Goal: Task Accomplishment & Management: Manage account settings

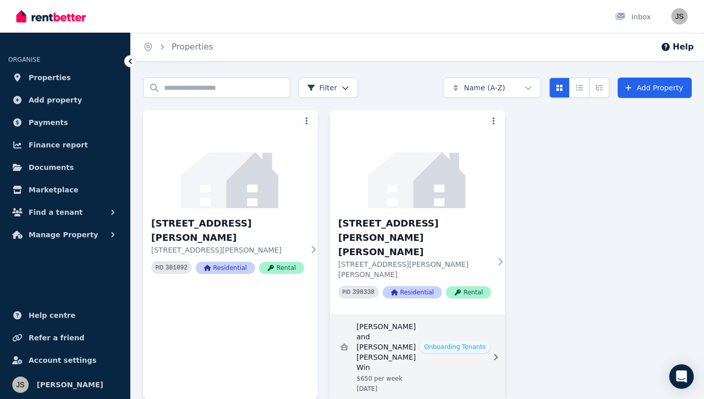
click at [434, 316] on link "View details for Sorita Heng and Sandi Shun Lai Win" at bounding box center [417, 358] width 175 height 84
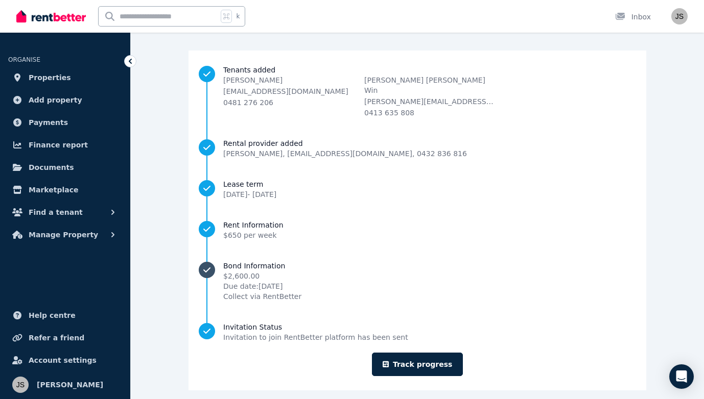
scroll to position [81, 0]
click at [283, 221] on span "Rent Information" at bounding box center [253, 226] width 60 height 10
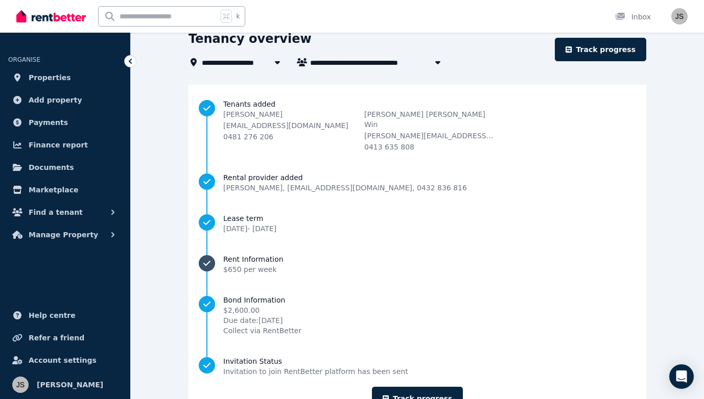
scroll to position [73, 0]
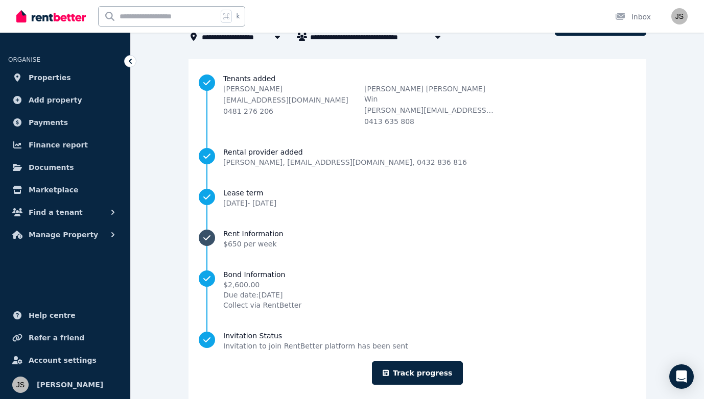
click at [277, 240] on span "$650 per week" at bounding box center [250, 244] width 54 height 8
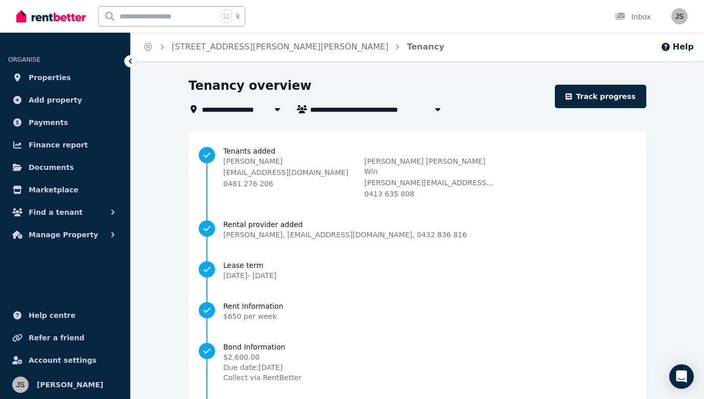
scroll to position [0, 0]
click at [225, 49] on link "[STREET_ADDRESS][PERSON_NAME][PERSON_NAME]" at bounding box center [280, 47] width 217 height 10
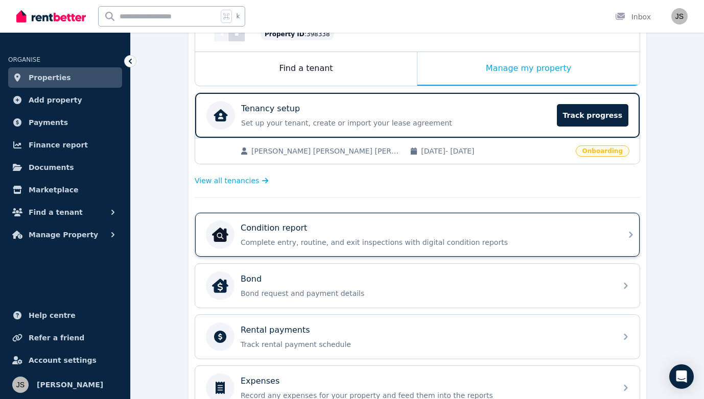
scroll to position [118, 0]
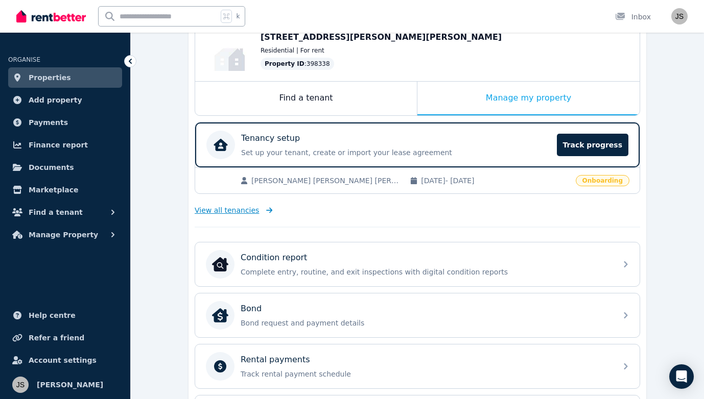
click at [242, 208] on span "View all tenancies" at bounding box center [227, 210] width 64 height 10
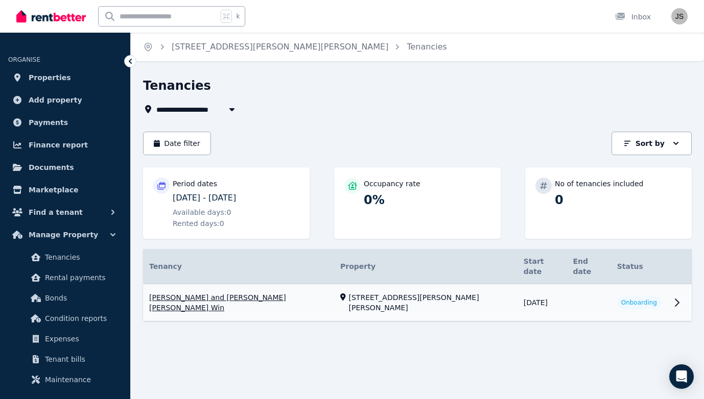
click at [679, 284] on link "View property details" at bounding box center [417, 302] width 548 height 37
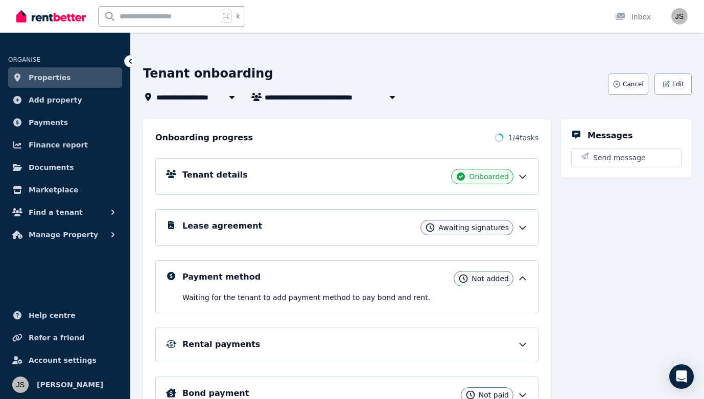
scroll to position [60, 0]
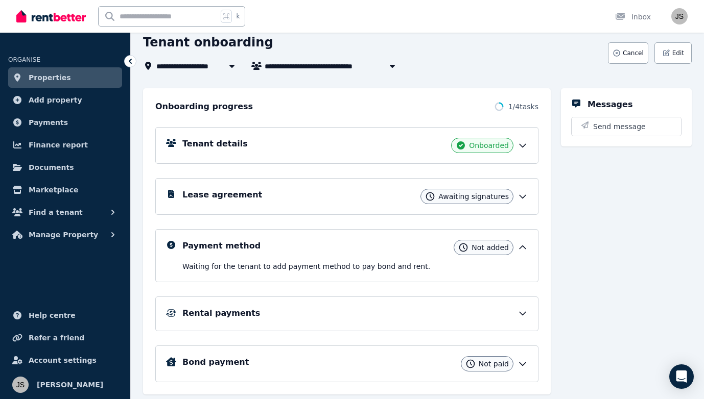
click at [525, 192] on icon at bounding box center [522, 196] width 10 height 10
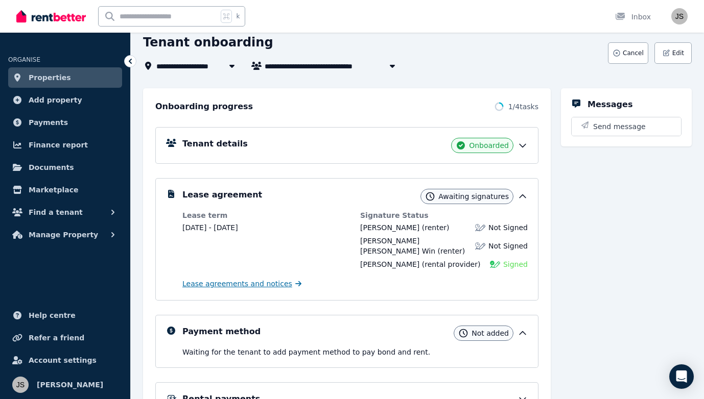
click at [273, 279] on span "Lease agreements and notices" at bounding box center [237, 284] width 110 height 10
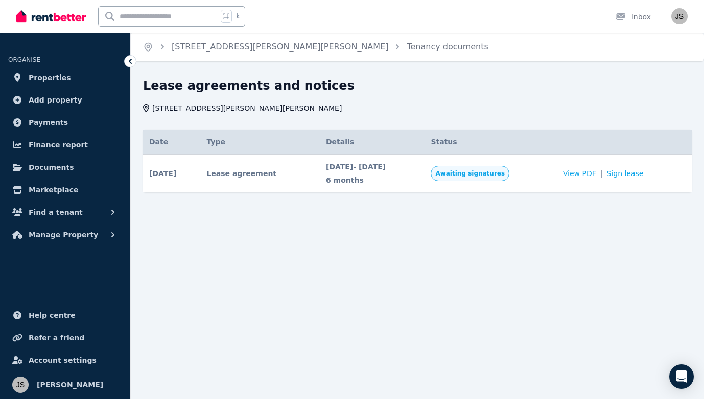
click at [390, 170] on span "[DATE] - [DATE]" at bounding box center [372, 167] width 92 height 10
click at [638, 173] on link "Sign lease" at bounding box center [624, 174] width 37 height 10
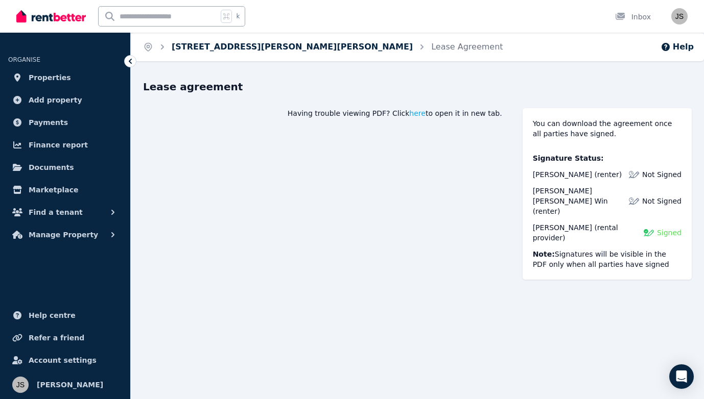
click at [238, 47] on link "[STREET_ADDRESS][PERSON_NAME][PERSON_NAME]" at bounding box center [292, 47] width 241 height 10
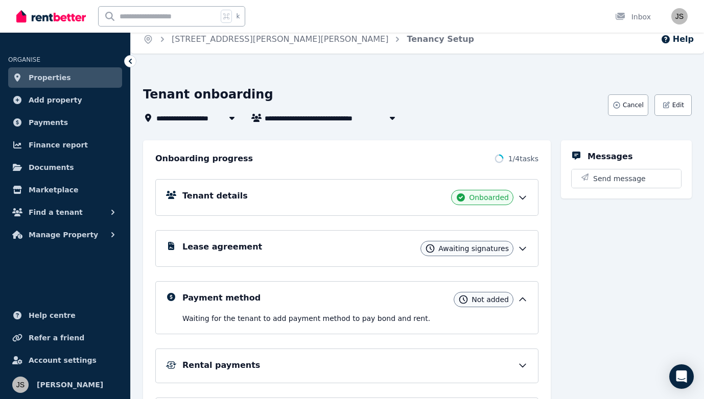
scroll to position [9, 0]
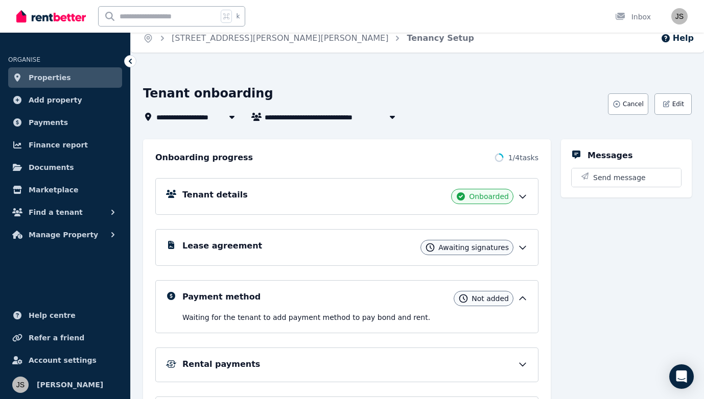
click at [522, 195] on icon at bounding box center [522, 196] width 10 height 10
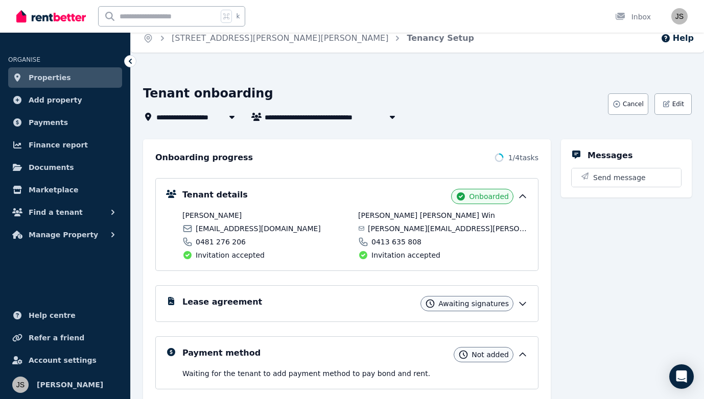
click at [520, 300] on icon at bounding box center [522, 304] width 10 height 10
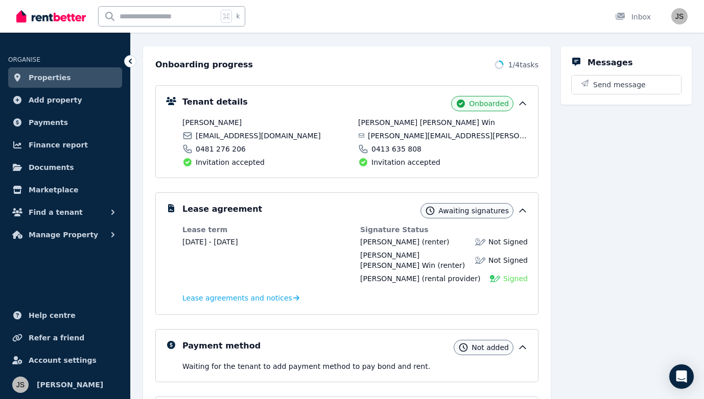
scroll to position [102, 0]
click at [501, 255] on span "Not Signed" at bounding box center [507, 260] width 39 height 10
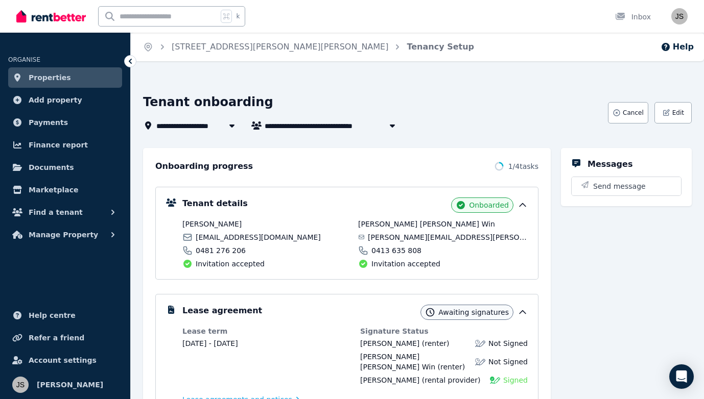
scroll to position [0, 0]
click at [75, 76] on link "Properties" at bounding box center [65, 77] width 114 height 20
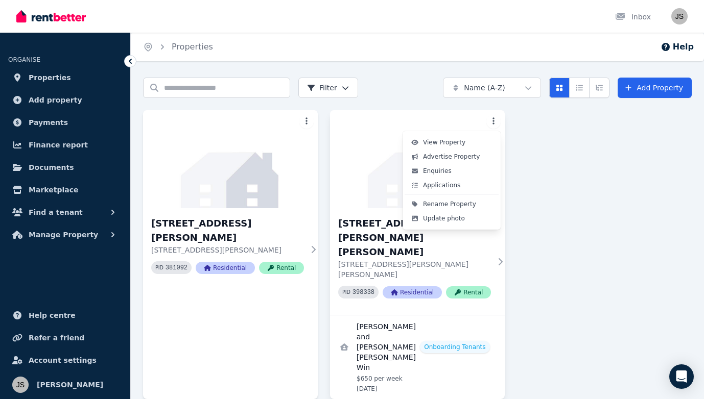
click at [492, 123] on html "Open main menu Inbox Open user menu ORGANISE Properties Add property Payments F…" at bounding box center [352, 199] width 704 height 399
click at [447, 187] on span "Applications" at bounding box center [441, 185] width 37 height 8
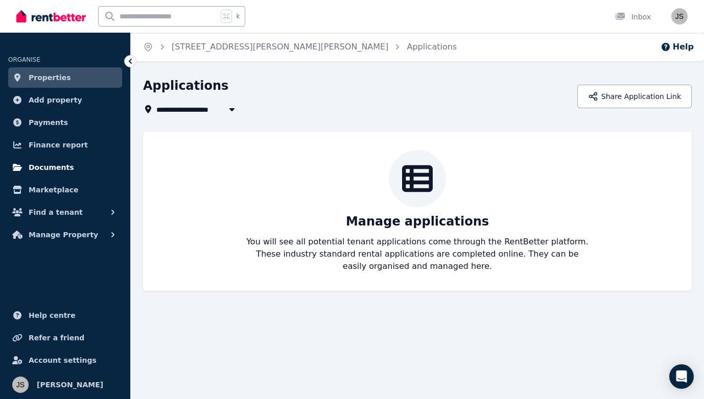
click at [58, 165] on span "Documents" at bounding box center [51, 167] width 45 height 12
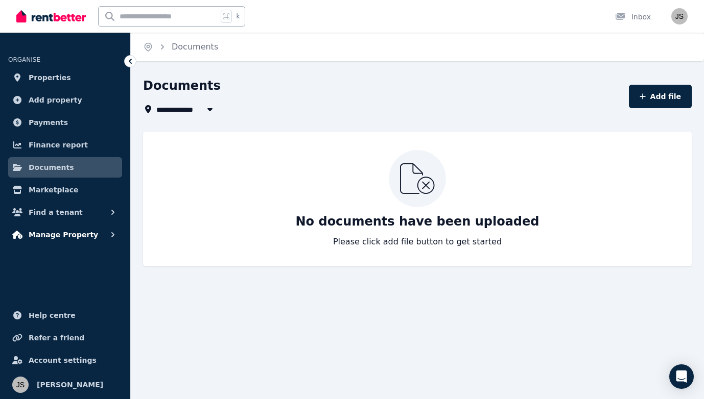
click at [69, 241] on button "Manage Property" at bounding box center [65, 235] width 114 height 20
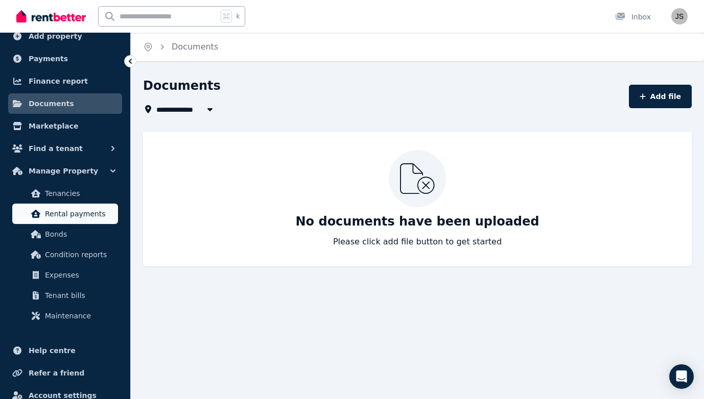
scroll to position [65, 0]
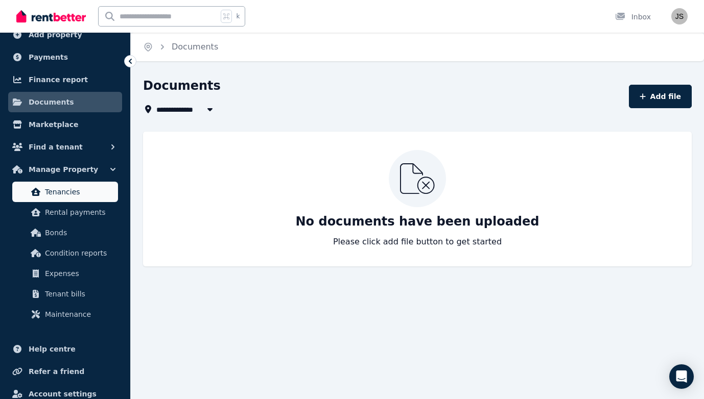
click at [85, 193] on span "Tenancies" at bounding box center [79, 192] width 69 height 12
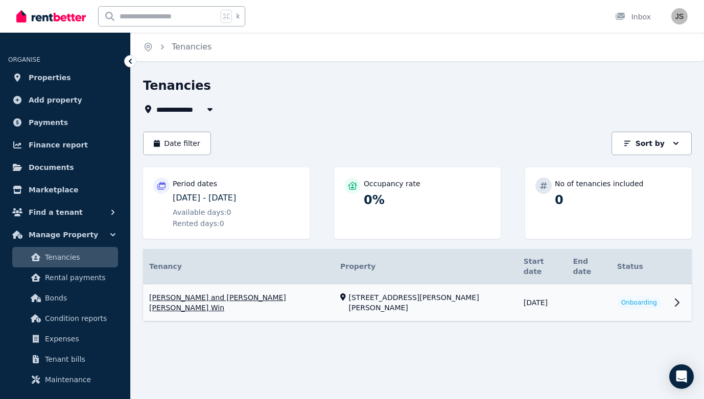
click at [684, 288] on link "View property details" at bounding box center [417, 302] width 548 height 37
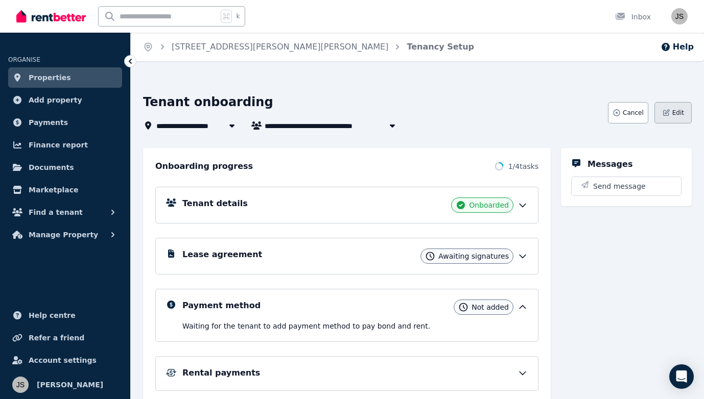
click at [667, 115] on icon "button" at bounding box center [666, 113] width 8 height 8
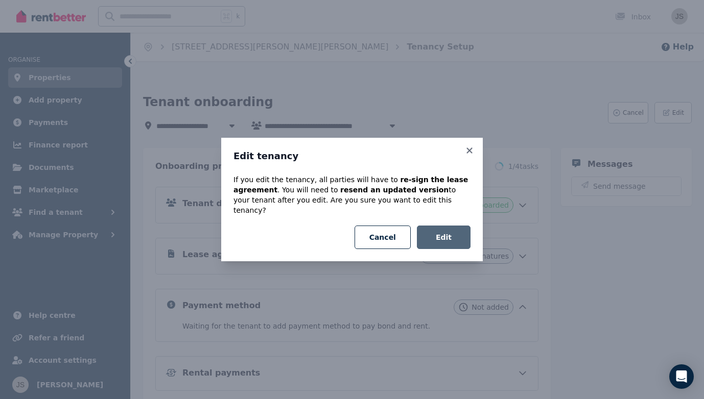
click at [445, 228] on button "Edit" at bounding box center [444, 237] width 54 height 23
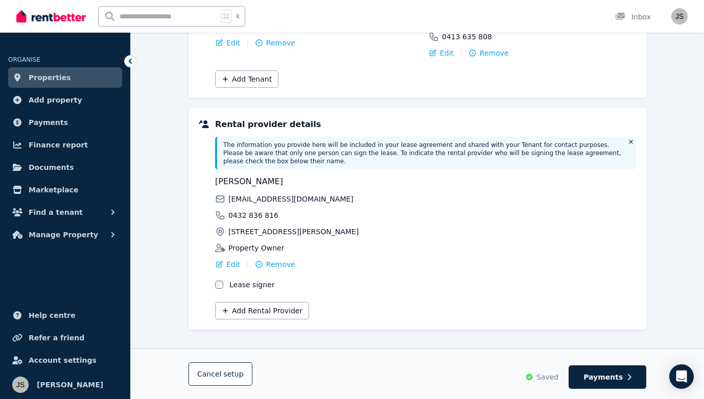
scroll to position [203, 0]
click at [619, 379] on span "Payments" at bounding box center [602, 377] width 39 height 10
select select "**********"
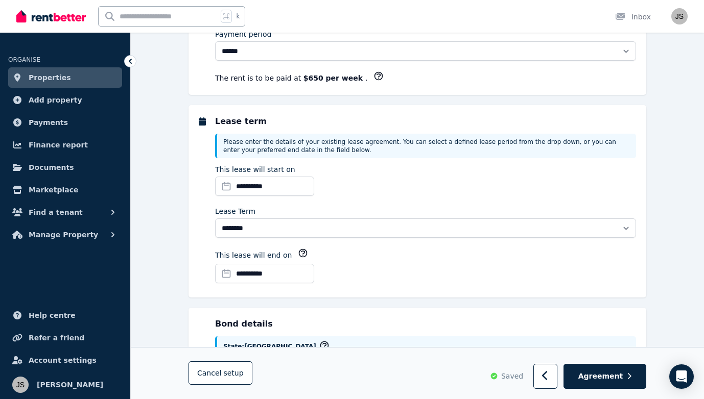
scroll to position [0, 0]
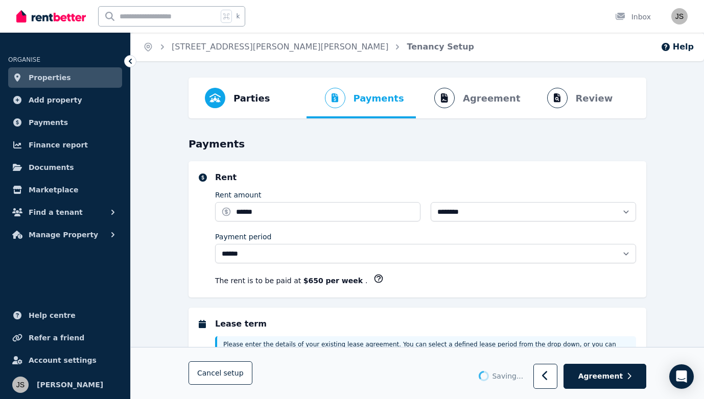
select select "**********"
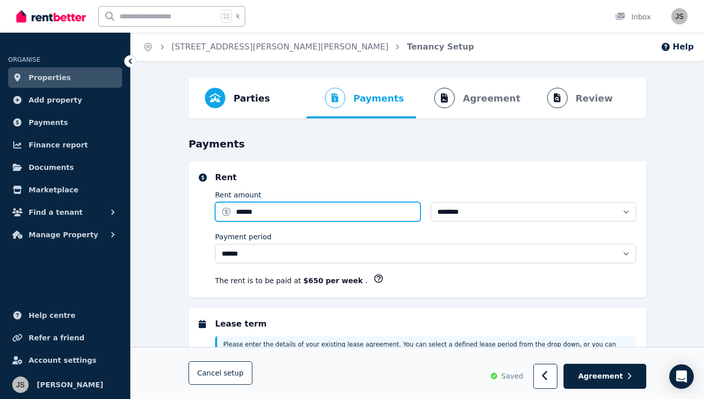
click at [246, 214] on input "******" at bounding box center [317, 211] width 205 height 19
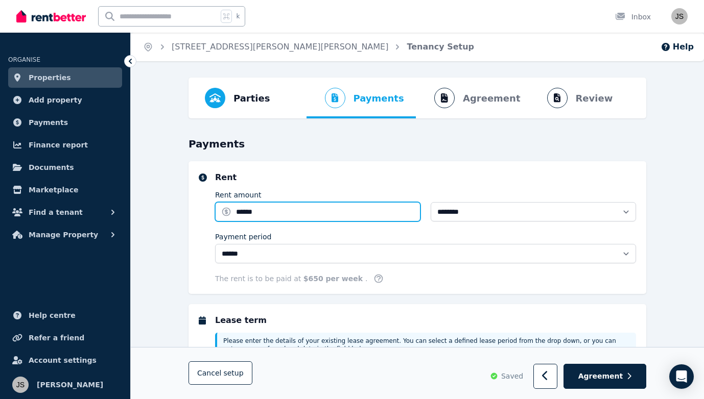
type input "******"
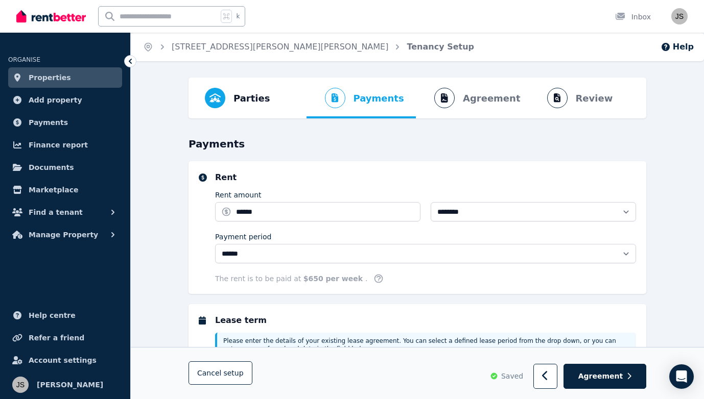
click at [326, 231] on div "**********" at bounding box center [425, 228] width 421 height 112
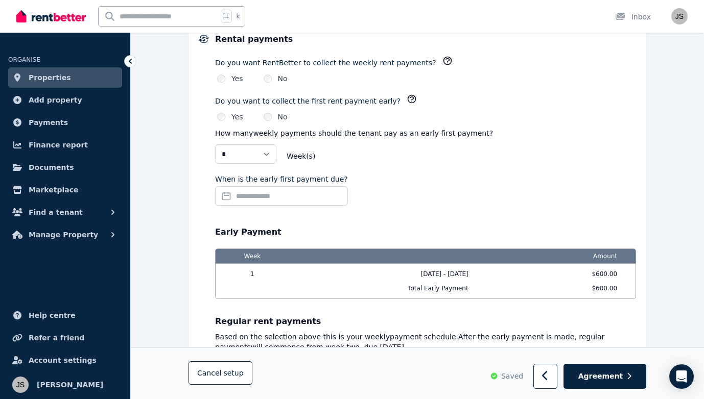
scroll to position [733, 0]
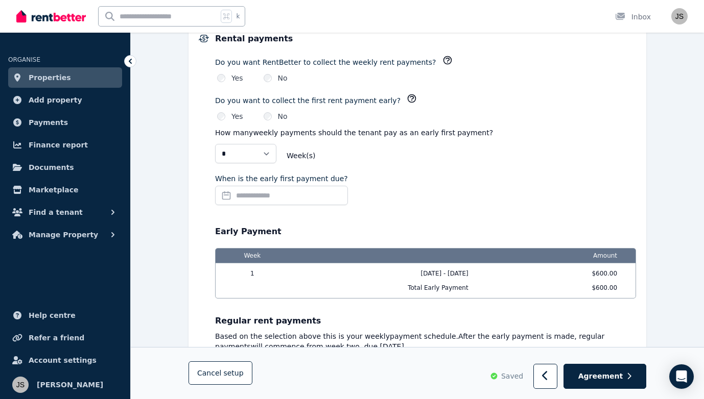
click at [319, 192] on input "When is the early first payment due?" at bounding box center [281, 195] width 133 height 19
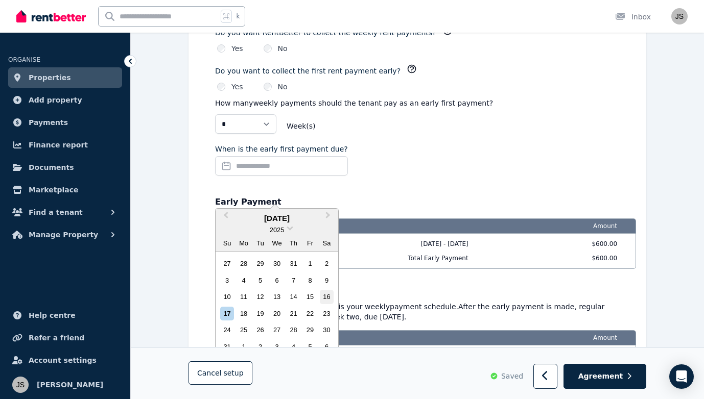
scroll to position [775, 0]
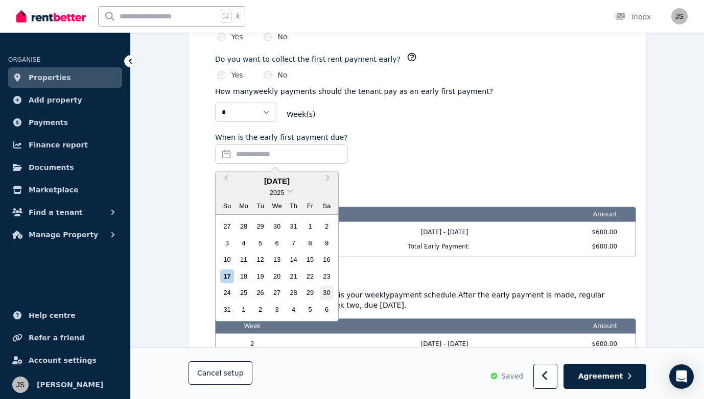
click at [324, 291] on div "30" at bounding box center [327, 293] width 14 height 14
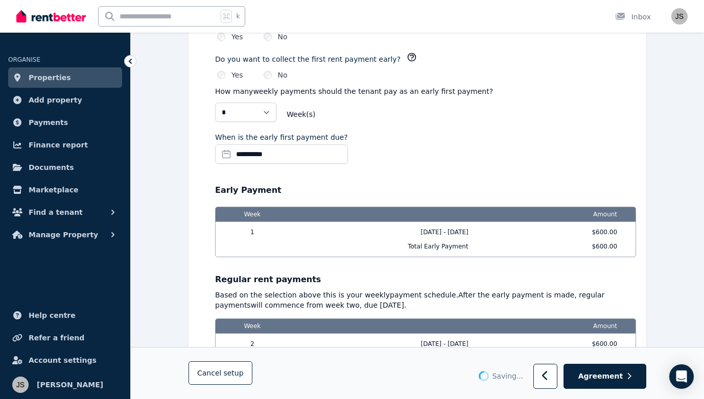
click at [409, 163] on div "**********" at bounding box center [425, 150] width 421 height 36
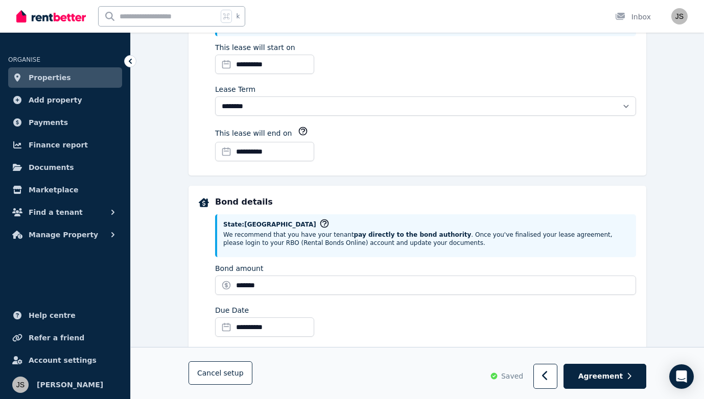
scroll to position [360, 0]
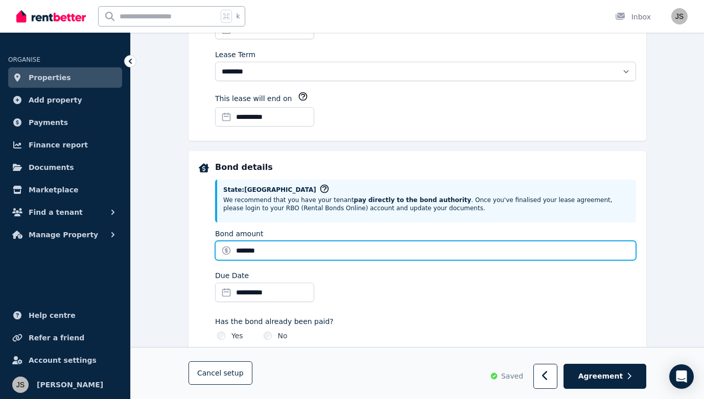
click at [309, 247] on input "*******" at bounding box center [425, 250] width 421 height 19
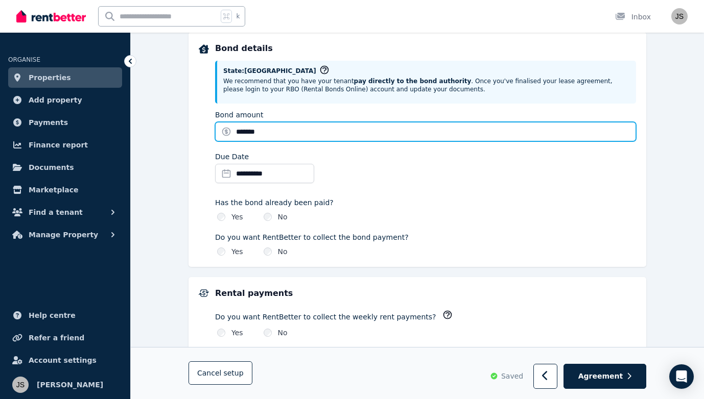
scroll to position [391, 0]
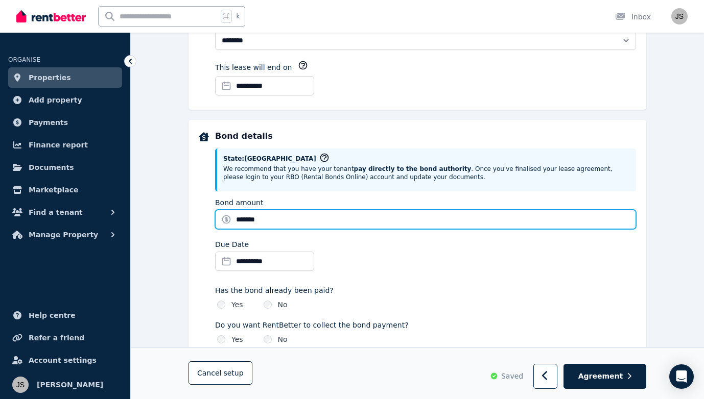
click at [243, 219] on input "*******" at bounding box center [425, 219] width 421 height 19
type input "*******"
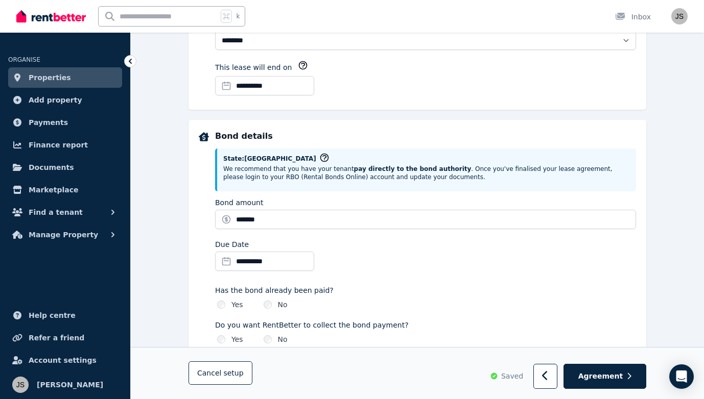
click at [409, 281] on div "Has the bond already been paid? Yes No" at bounding box center [425, 295] width 421 height 29
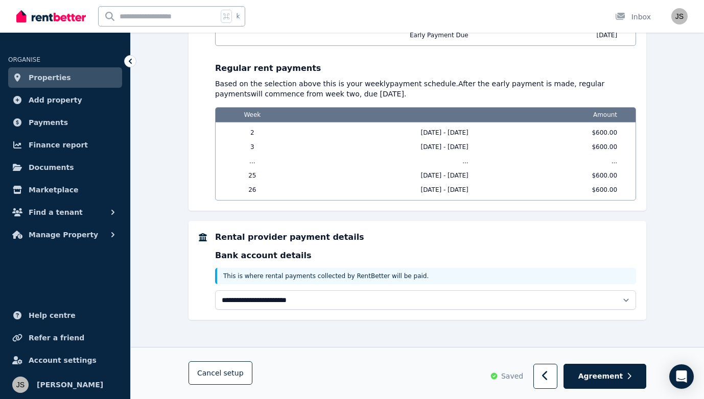
scroll to position [1000, 0]
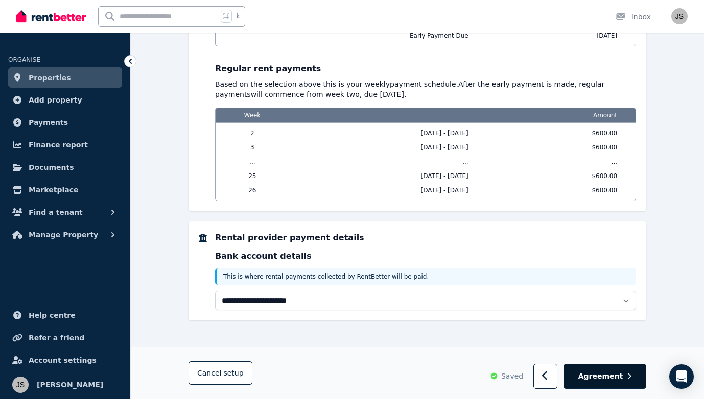
click at [596, 380] on span "Agreement" at bounding box center [600, 377] width 45 height 10
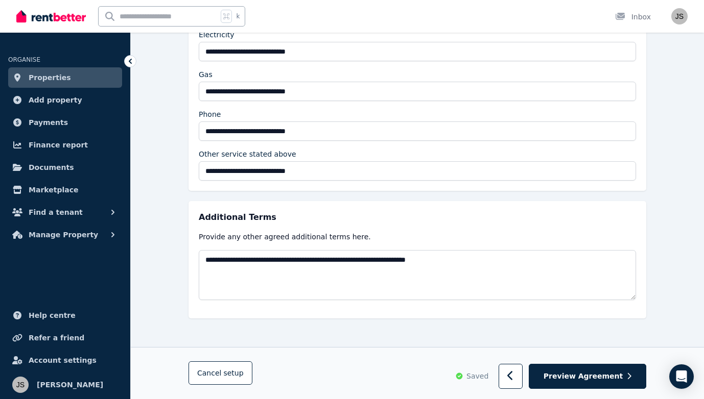
scroll to position [2059, 0]
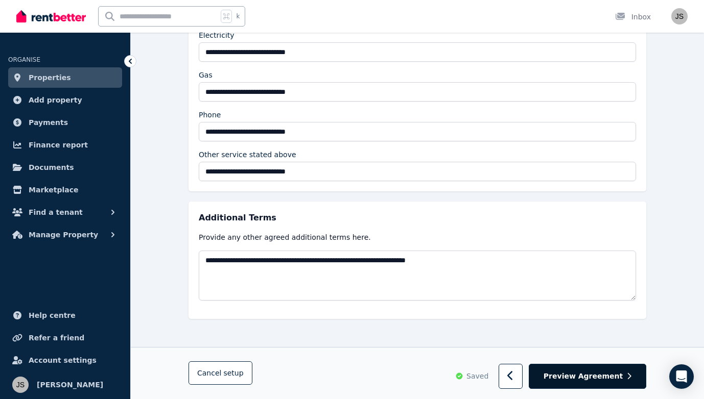
click at [601, 374] on span "Preview Agreement" at bounding box center [582, 377] width 79 height 10
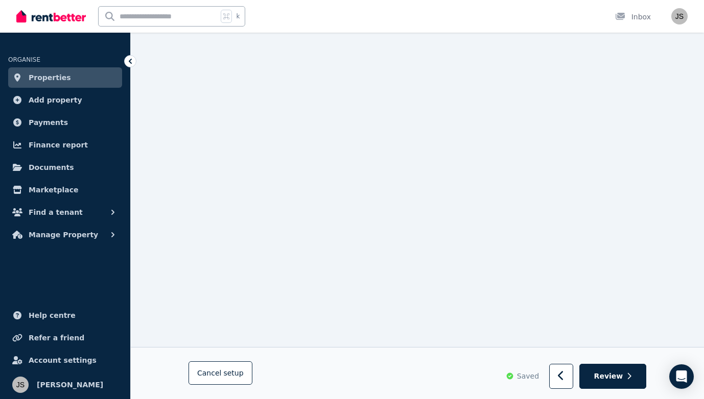
scroll to position [1101, 0]
click at [617, 382] on button "Review" at bounding box center [612, 377] width 67 height 25
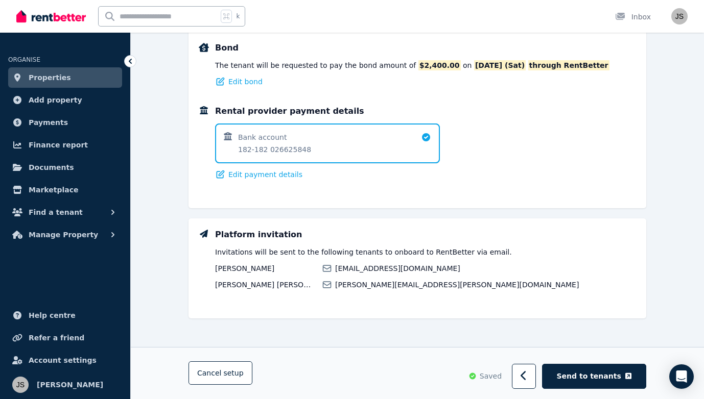
scroll to position [823, 0]
click at [598, 374] on span "Send to tenants" at bounding box center [589, 376] width 64 height 10
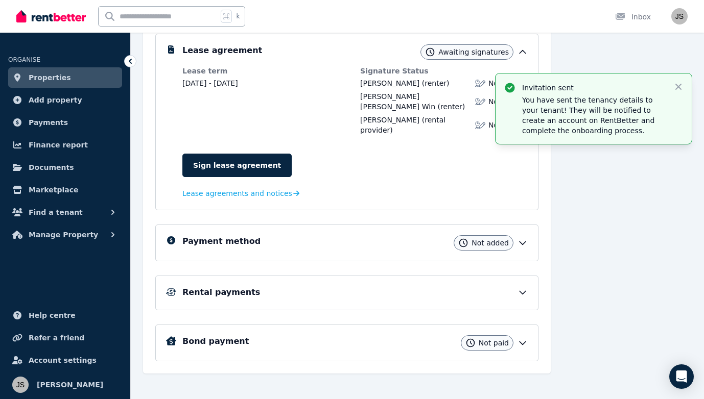
scroll to position [203, 0]
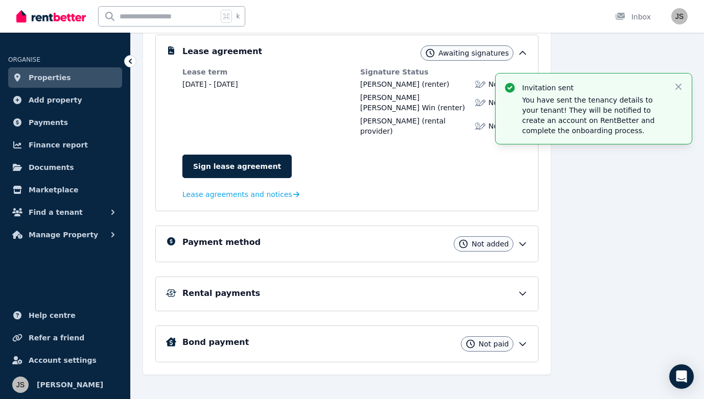
click at [367, 236] on div "Payment method Not added" at bounding box center [354, 243] width 345 height 15
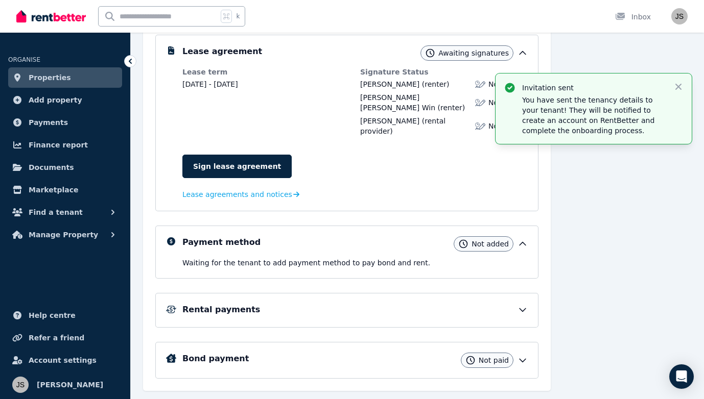
click at [377, 304] on div "Rental payments" at bounding box center [354, 310] width 345 height 12
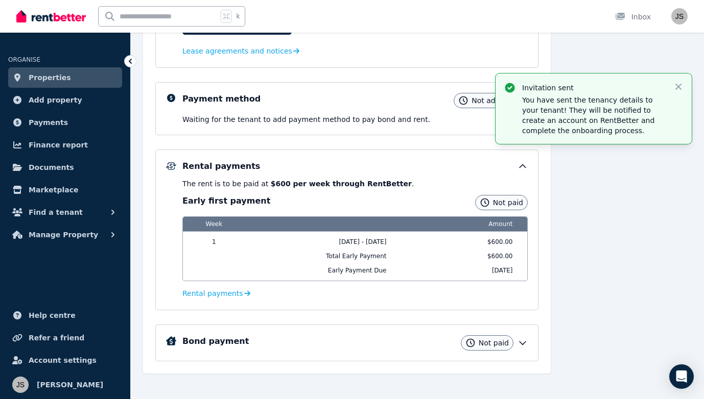
scroll to position [346, 0]
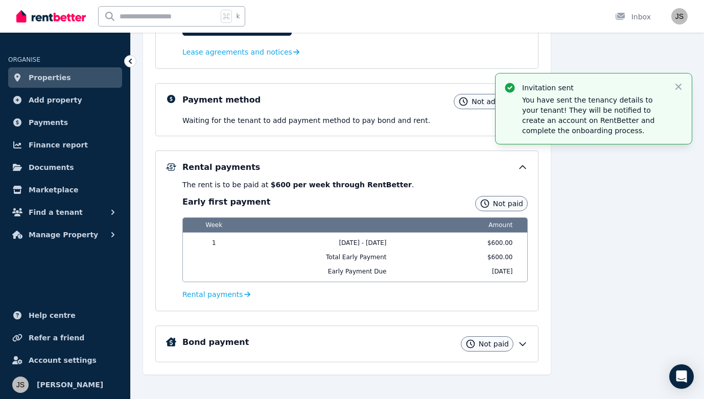
click at [344, 337] on div "Bond payment Not paid" at bounding box center [354, 344] width 345 height 15
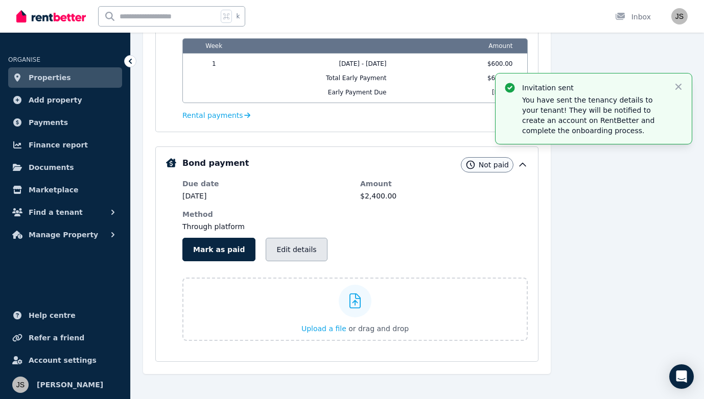
scroll to position [524, 0]
click at [283, 243] on button "Edit details" at bounding box center [296, 249] width 61 height 23
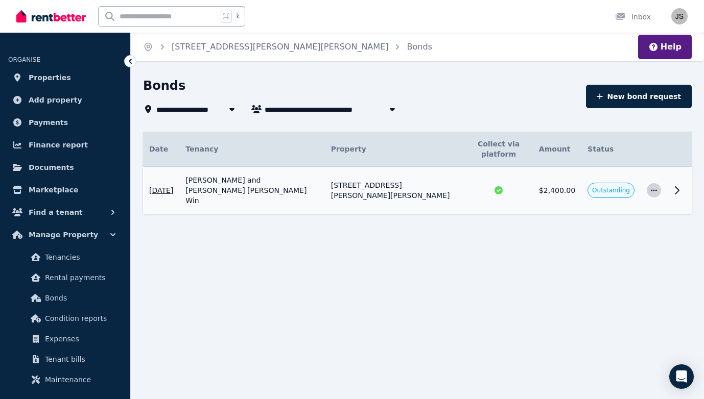
click at [652, 187] on icon "button" at bounding box center [654, 190] width 8 height 7
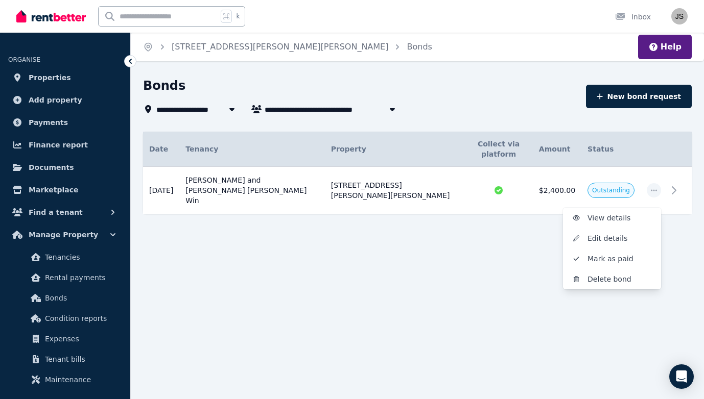
click at [457, 304] on div "**********" at bounding box center [352, 199] width 704 height 399
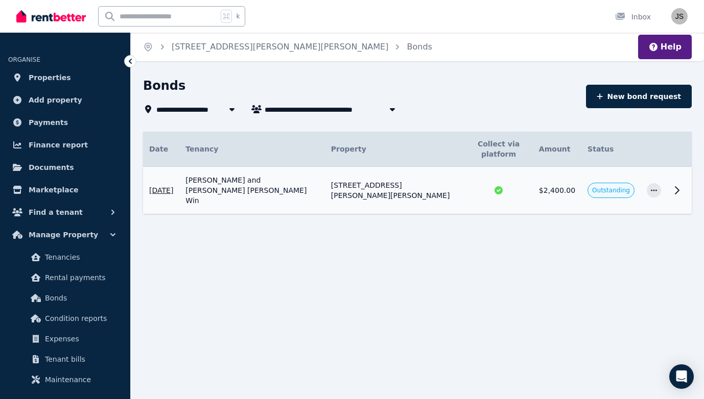
click at [379, 177] on td "[STREET_ADDRESS][PERSON_NAME][PERSON_NAME]" at bounding box center [394, 190] width 139 height 47
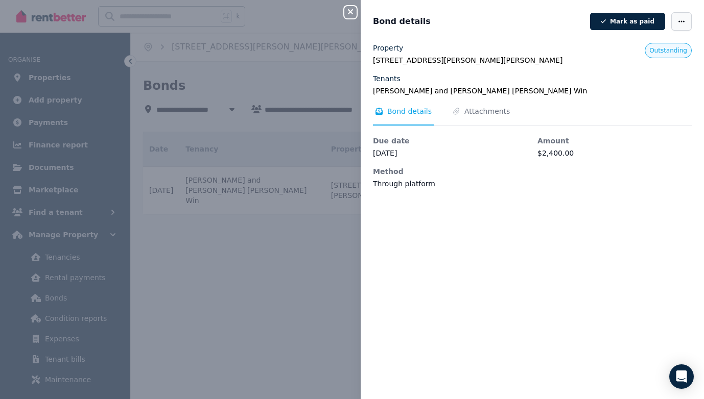
click at [680, 23] on icon "button" at bounding box center [681, 21] width 8 height 7
click at [651, 52] on span "Edit details" at bounding box center [650, 51] width 65 height 12
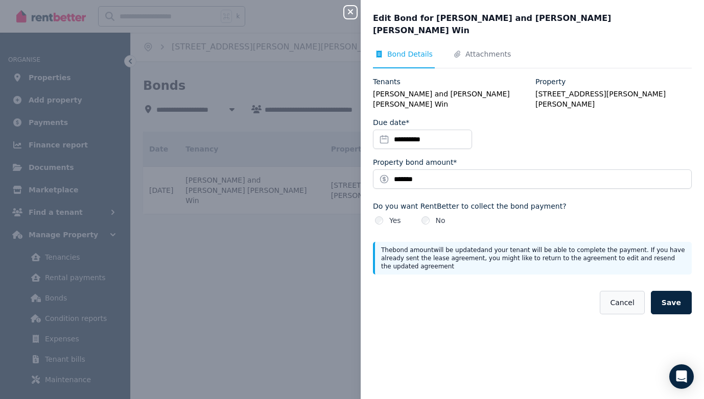
click at [625, 291] on button "Cancel" at bounding box center [622, 302] width 44 height 23
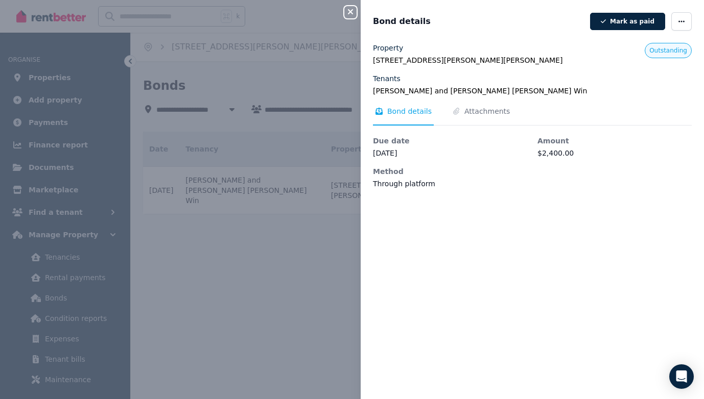
click at [355, 15] on icon "button" at bounding box center [350, 12] width 12 height 8
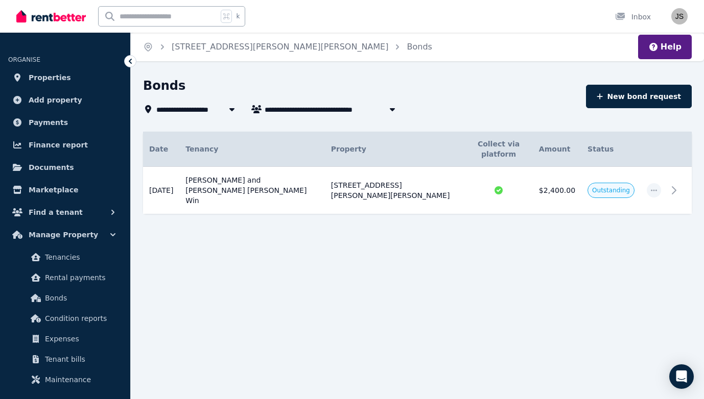
click at [356, 80] on div "Bonds" at bounding box center [361, 87] width 437 height 19
